Goal: Find specific page/section: Find specific page/section

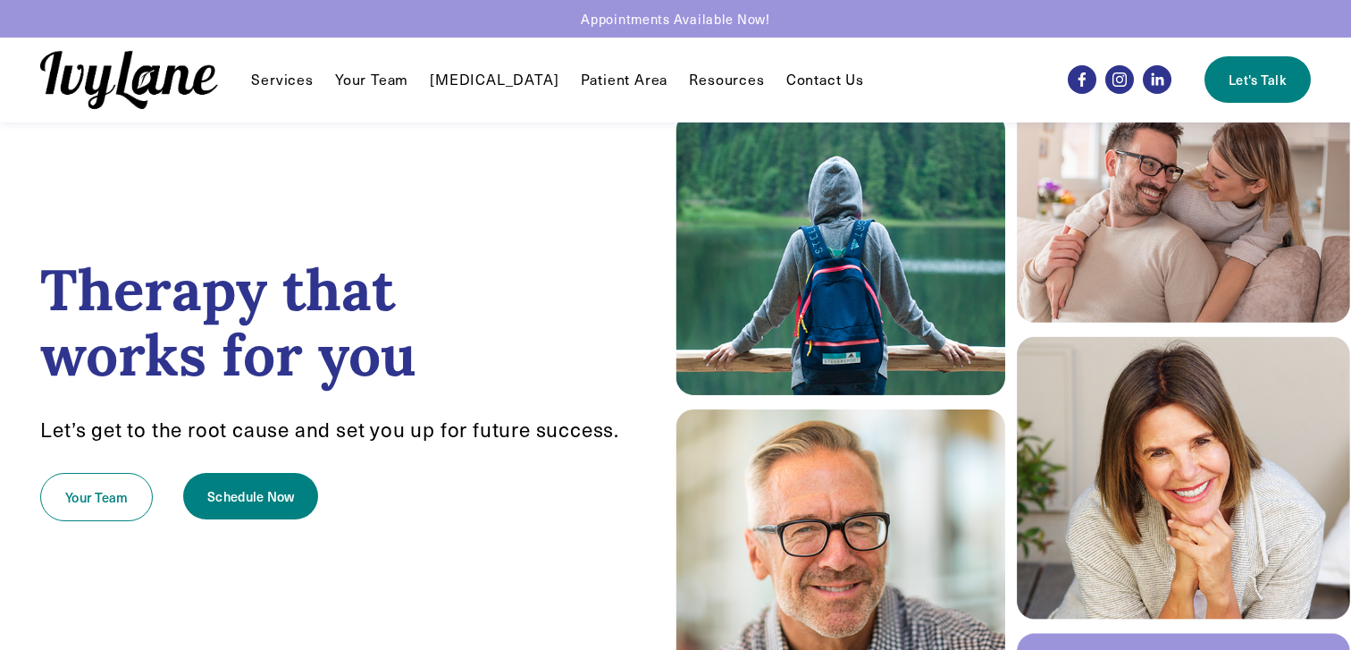
click at [388, 85] on link "Your Team" at bounding box center [371, 79] width 73 height 21
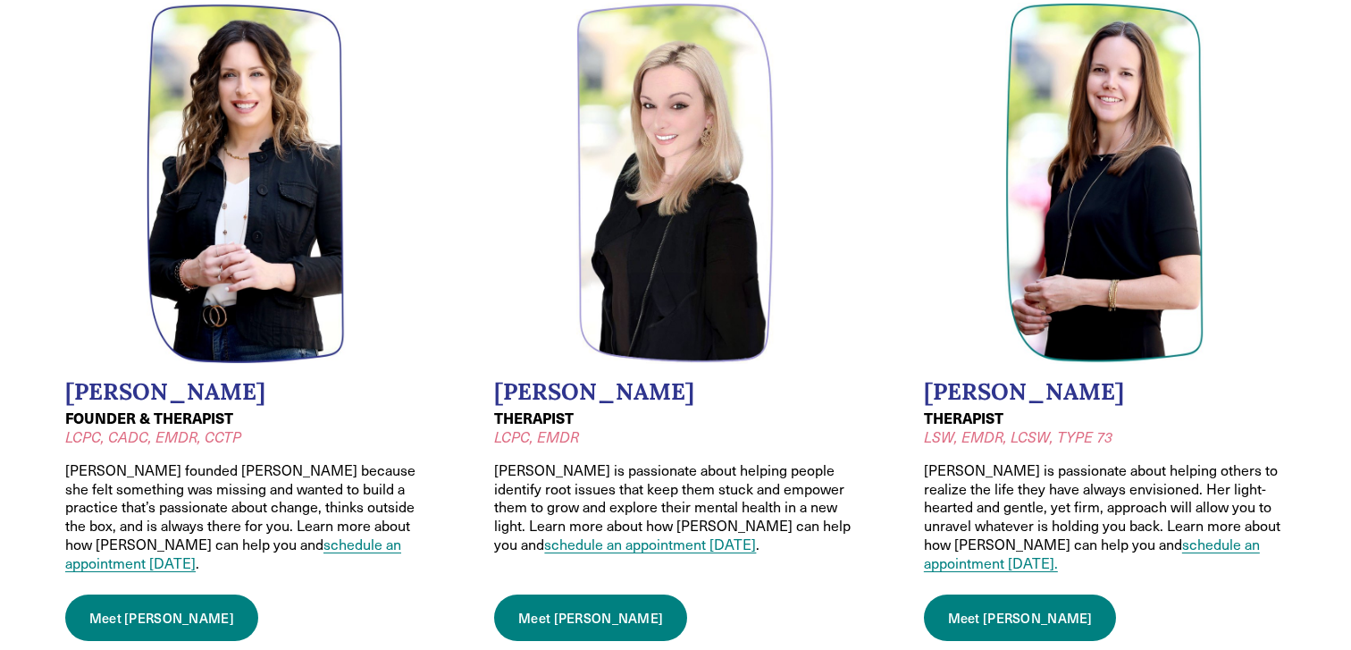
scroll to position [198, 0]
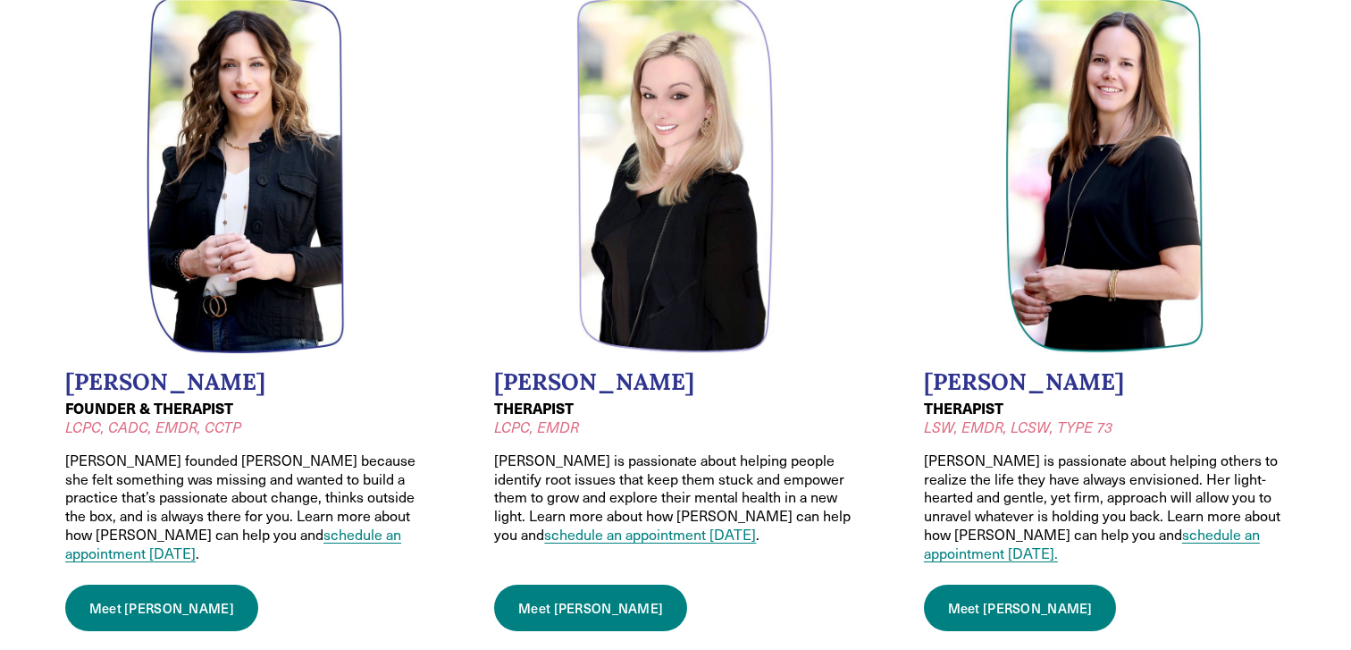
click at [142, 590] on link "Meet [PERSON_NAME]" at bounding box center [161, 608] width 193 height 46
